Goal: Task Accomplishment & Management: Manage account settings

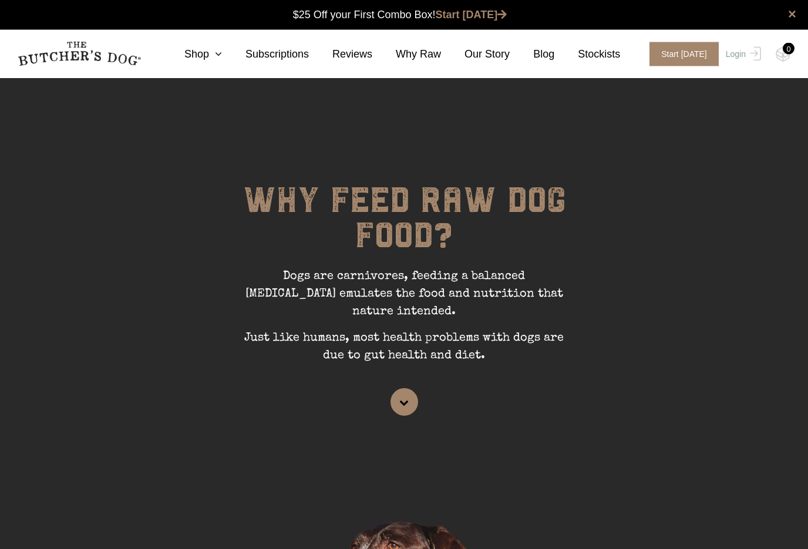
scroll to position [1, 0]
click at [738, 48] on link "Login" at bounding box center [742, 54] width 38 height 24
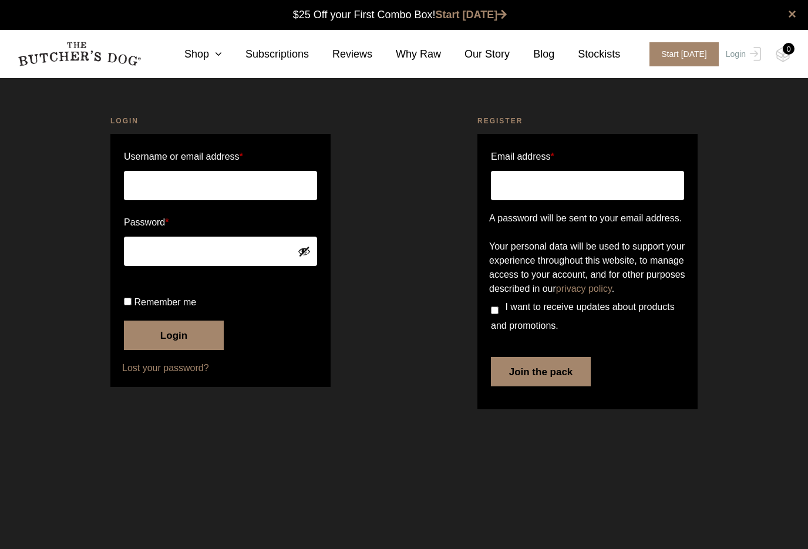
type input "[EMAIL_ADDRESS][DOMAIN_NAME]"
click at [174, 350] on button "Login" at bounding box center [174, 335] width 100 height 29
click at [190, 350] on button "Login" at bounding box center [174, 335] width 100 height 29
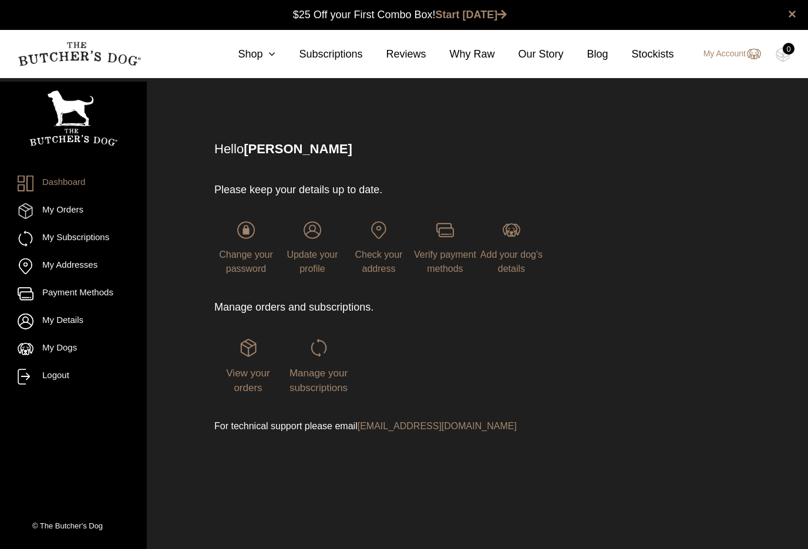
click at [315, 380] on span "Manage your subscriptions" at bounding box center [318, 380] width 58 height 26
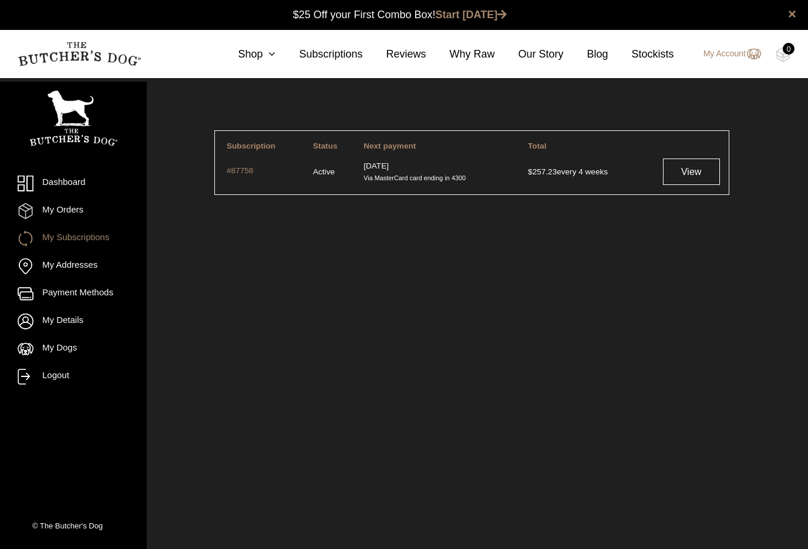
click at [692, 173] on link "View" at bounding box center [691, 172] width 57 height 26
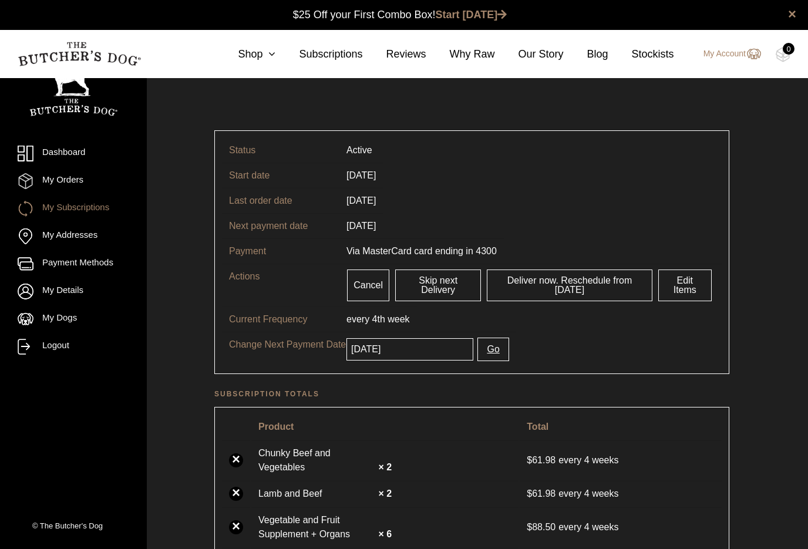
scroll to position [1, 0]
